Goal: Find specific page/section: Find specific page/section

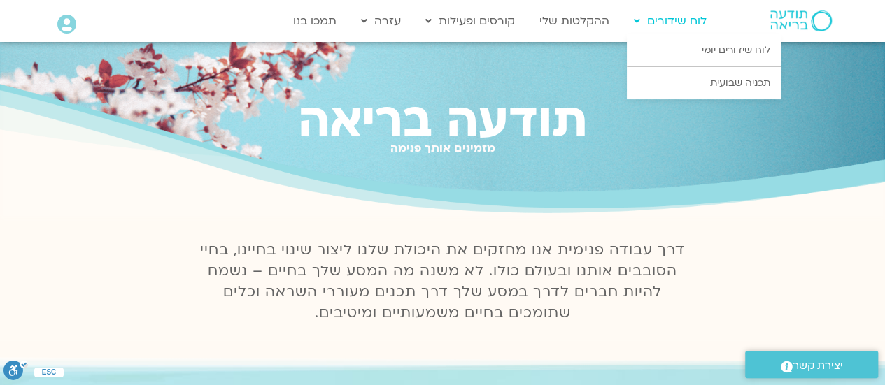
click at [676, 23] on link "לוח שידורים" at bounding box center [670, 21] width 87 height 27
click at [676, 57] on link "לוח שידורים יומי" at bounding box center [704, 50] width 154 height 32
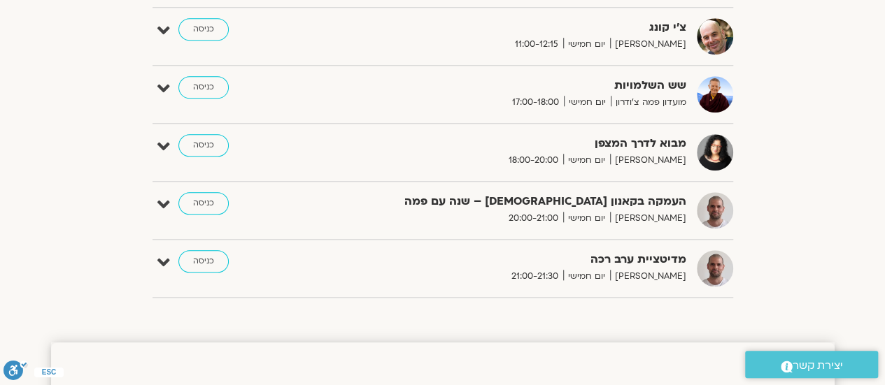
scroll to position [699, 0]
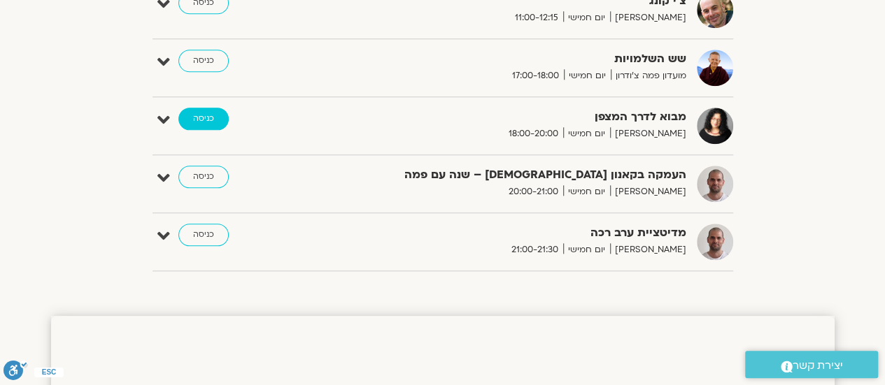
click at [198, 115] on link "כניסה" at bounding box center [203, 119] width 50 height 22
